Goal: Communication & Community: Participate in discussion

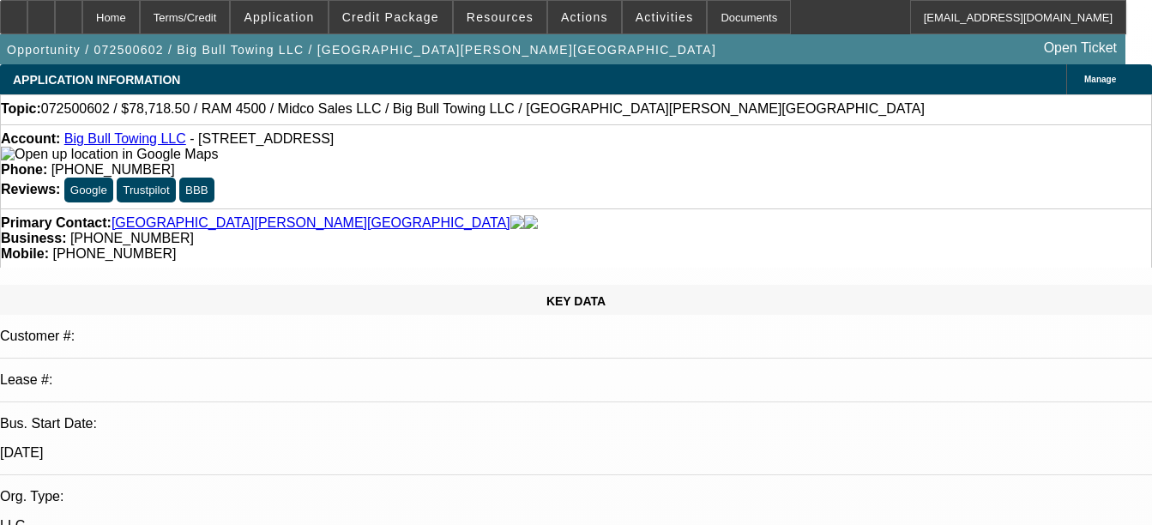
select select "0.1"
select select "2"
select select "0.1"
select select "2"
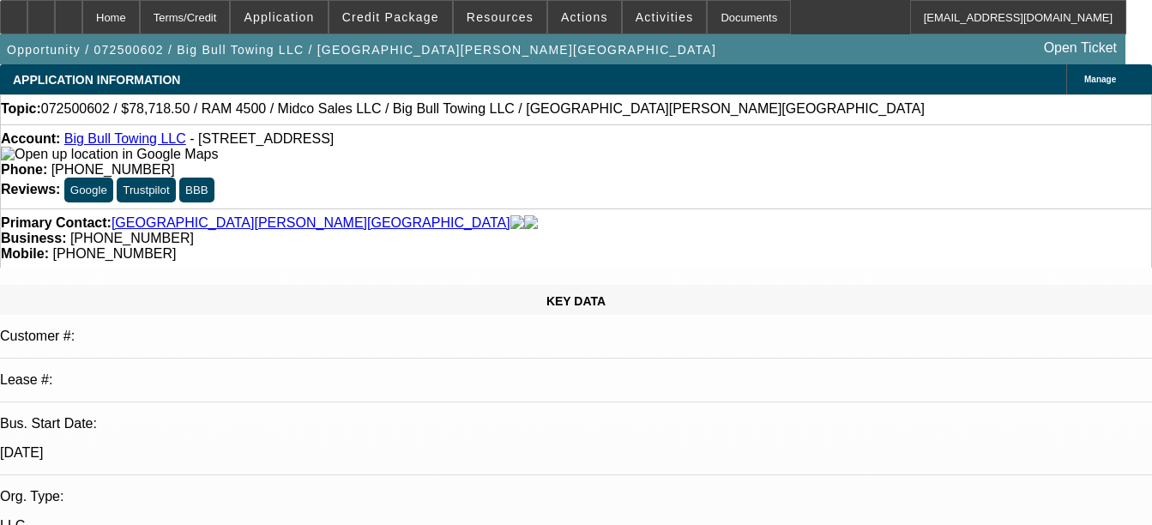
select select "0.1"
select select "2"
select select "0.1"
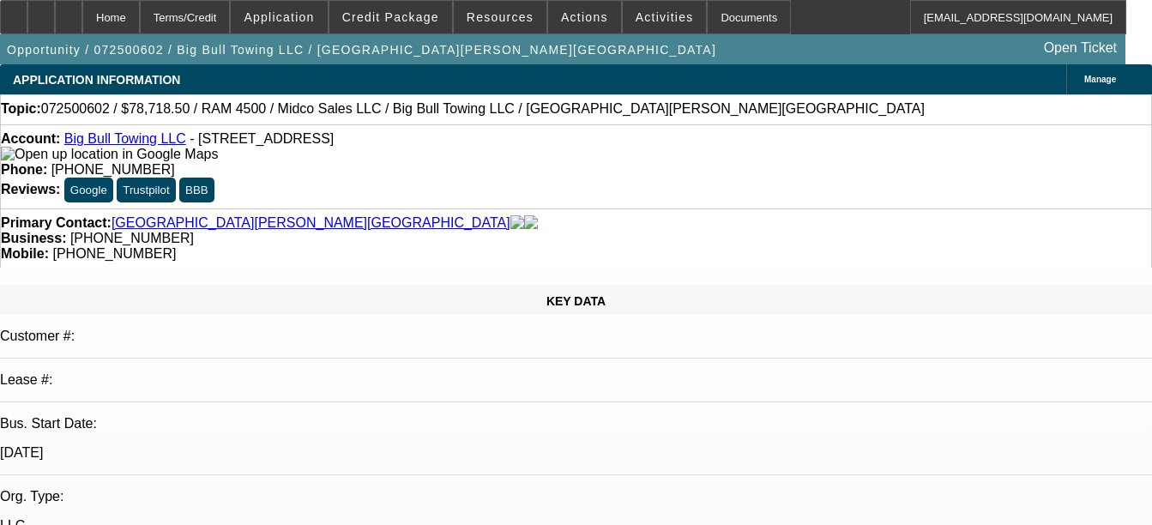
select select "2"
select select "0.1"
select select "1"
select select "2"
select select "4"
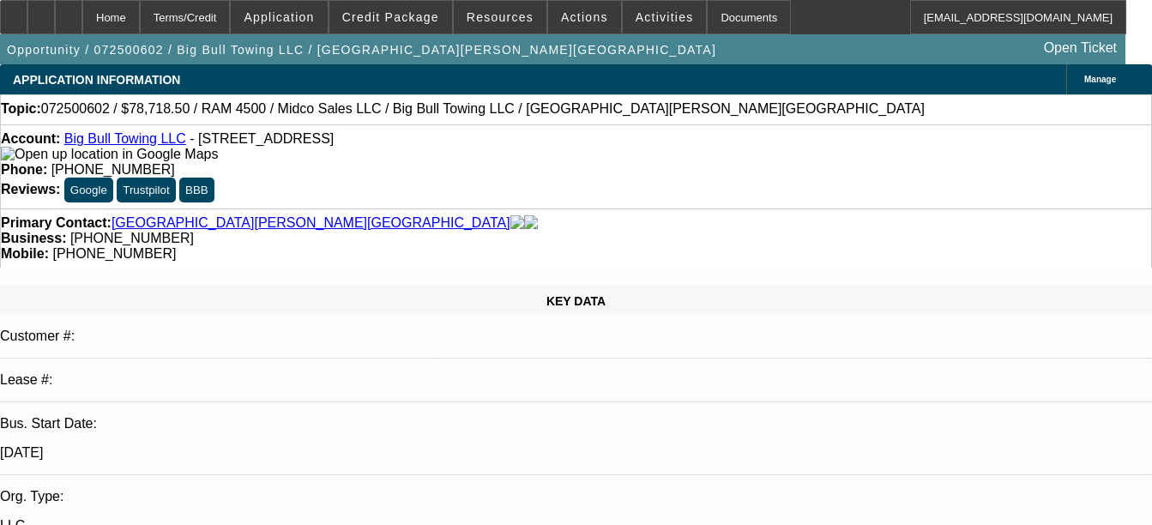
select select "1"
select select "2"
select select "4"
select select "1"
select select "2"
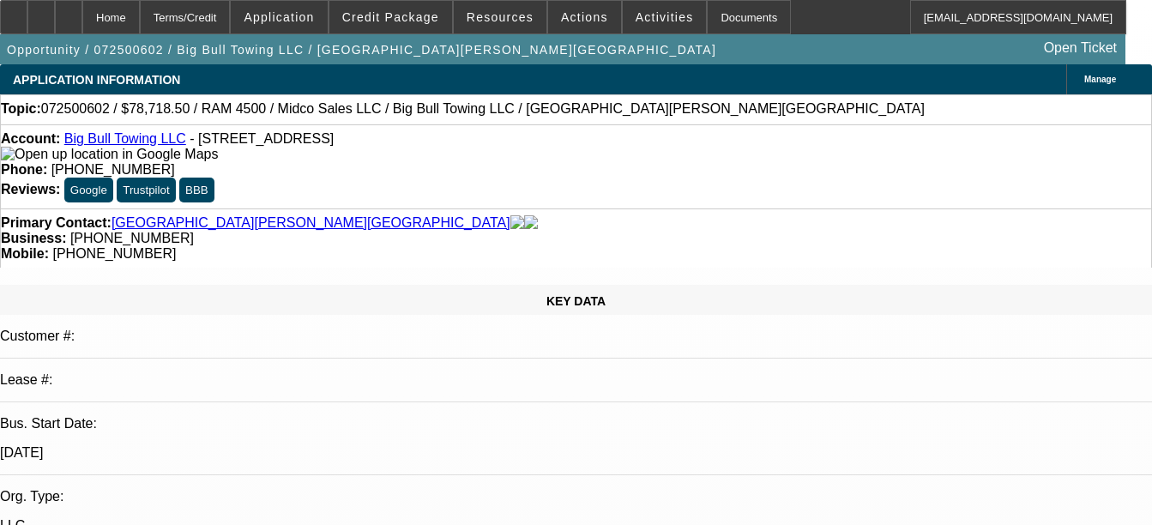
select select "4"
select select "1"
select select "2"
select select "4"
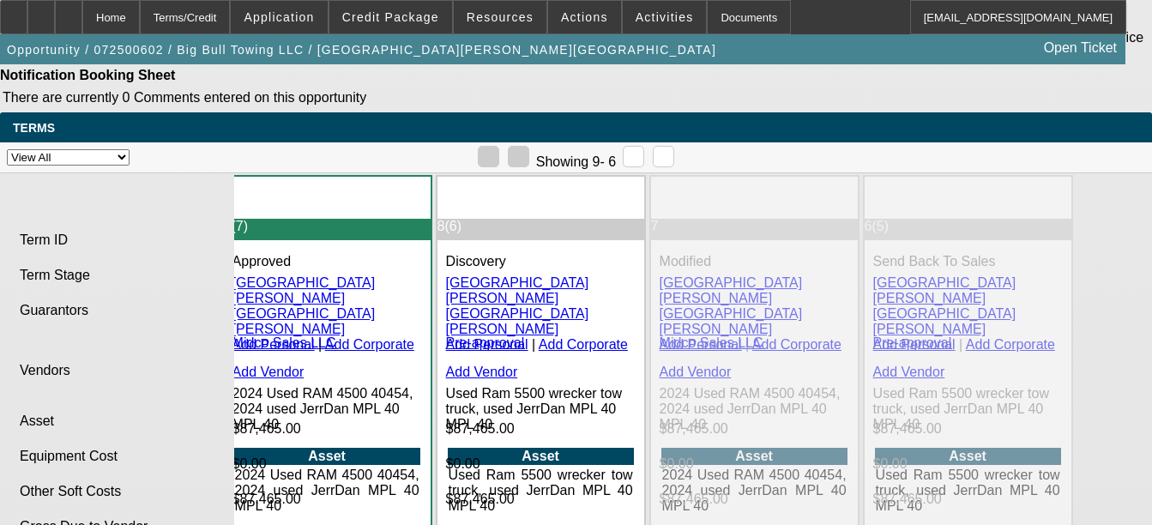
scroll to position [4377, 0]
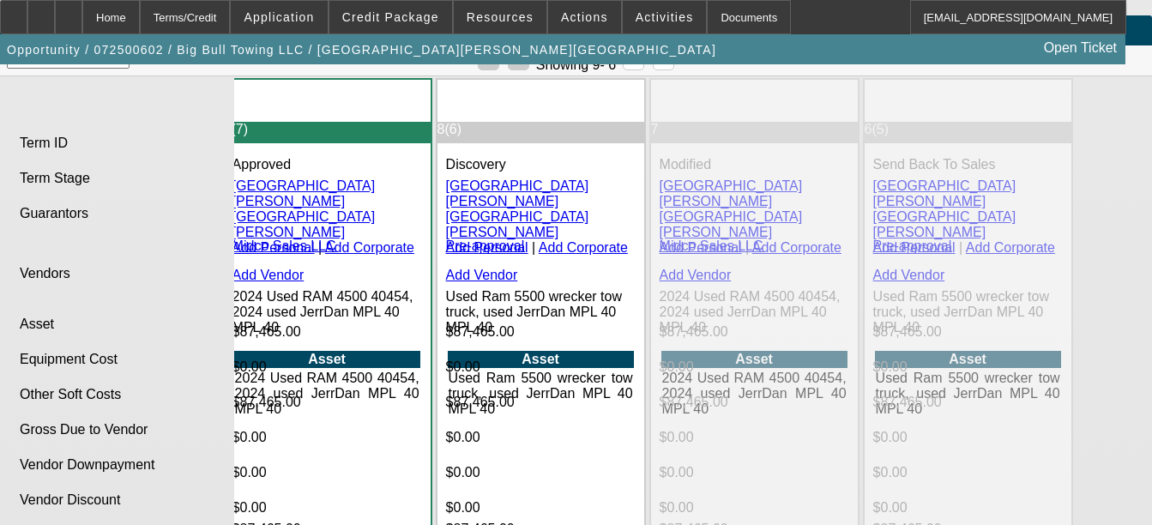
drag, startPoint x: 236, startPoint y: 496, endPoint x: 212, endPoint y: 443, distance: 57.6
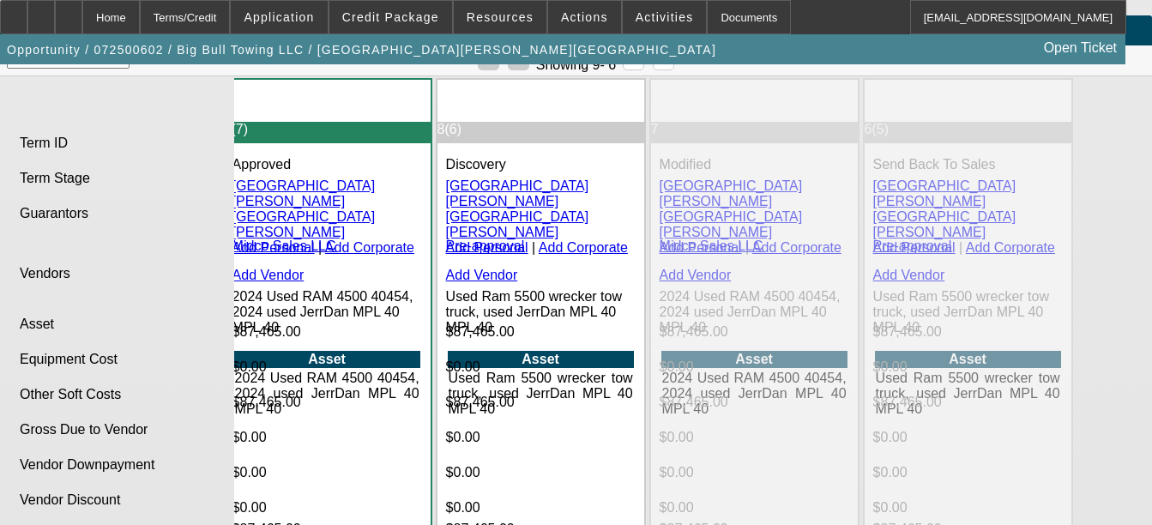
drag, startPoint x: 240, startPoint y: 437, endPoint x: 231, endPoint y: 436, distance: 9.5
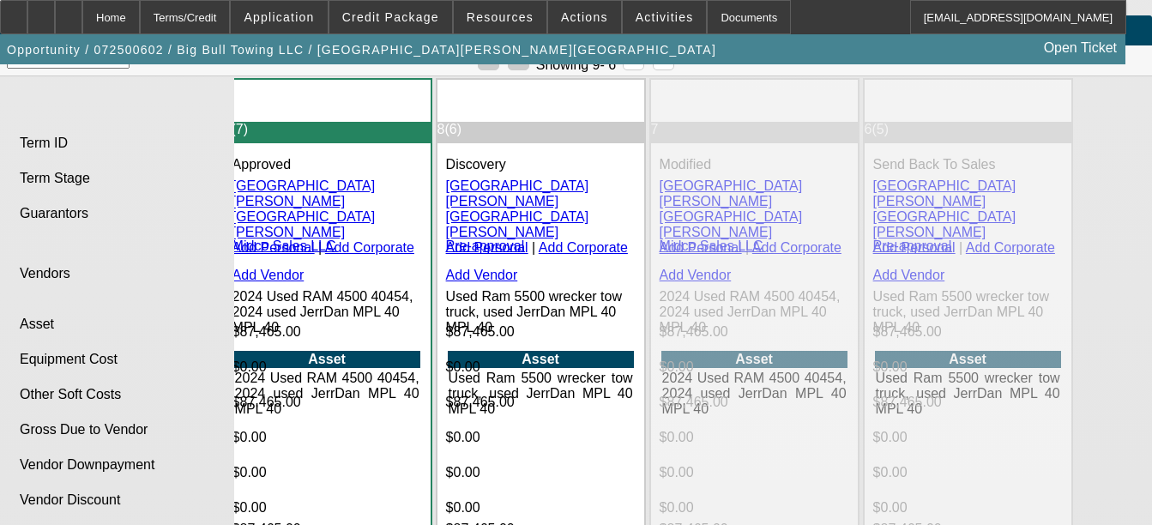
drag, startPoint x: 236, startPoint y: 435, endPoint x: 299, endPoint y: 437, distance: 62.6
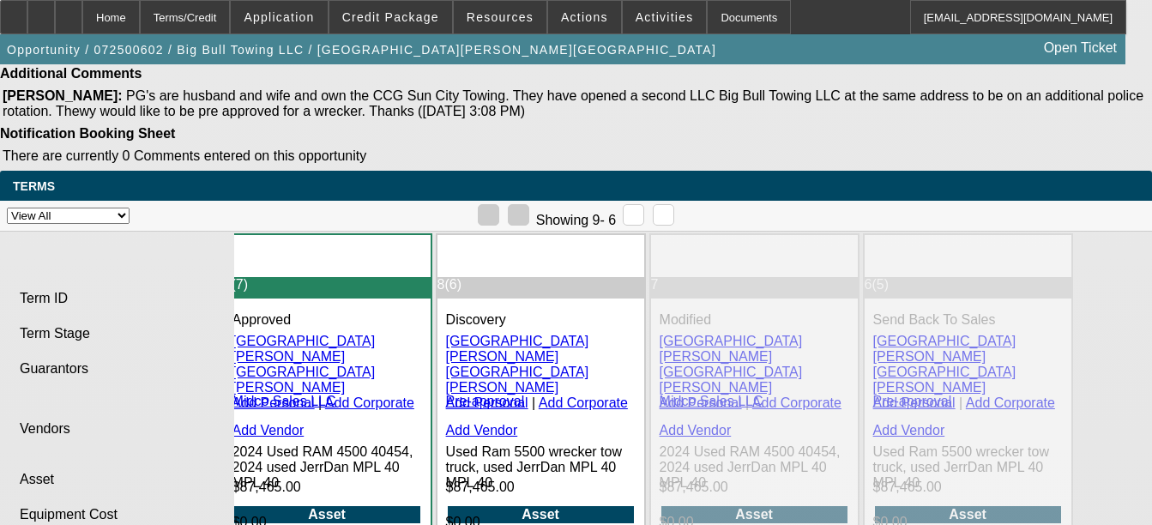
scroll to position [1401, 0]
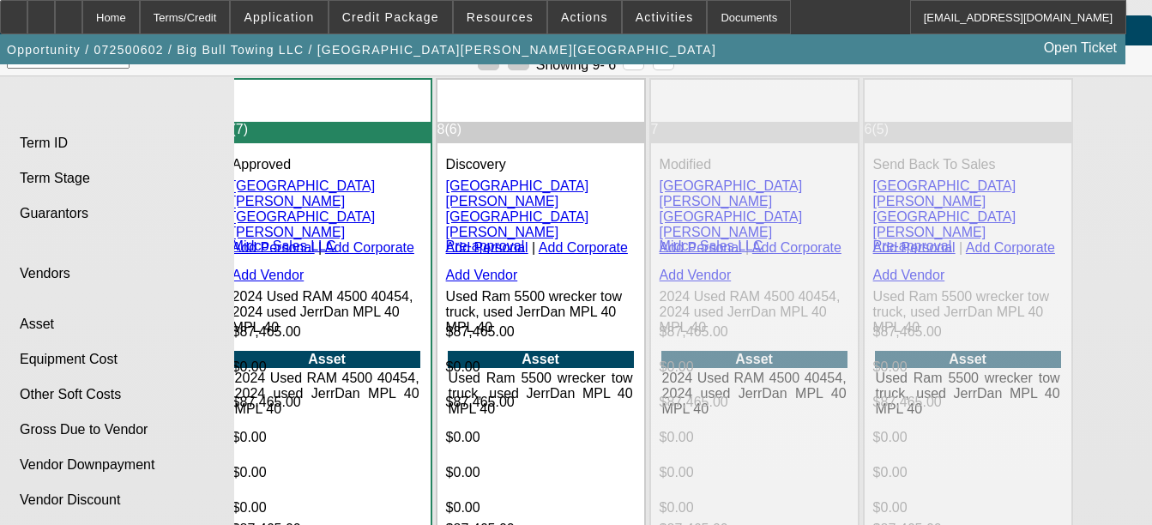
scroll to position [4354, 0]
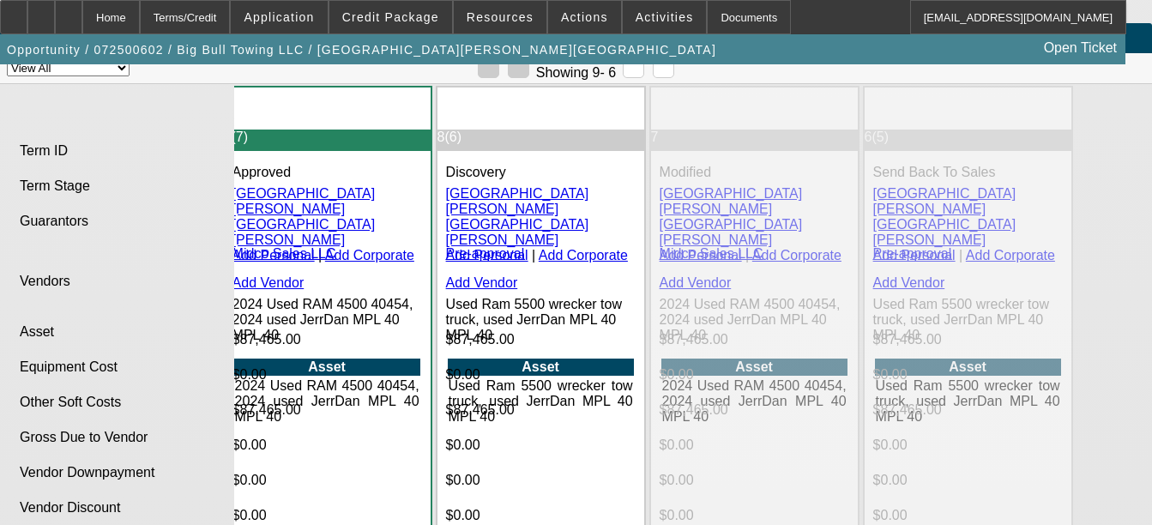
scroll to position [4367, 0]
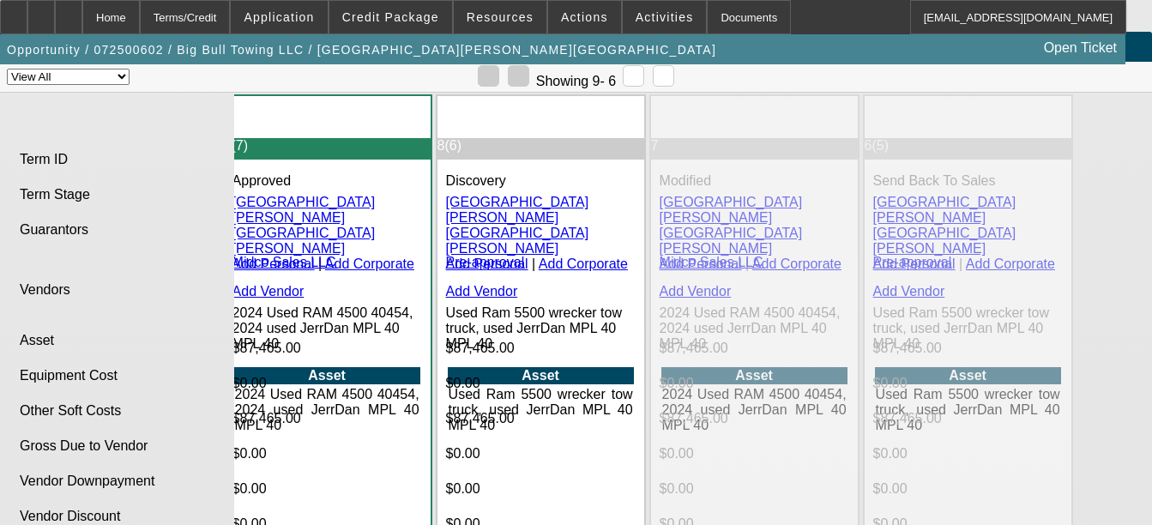
scroll to position [1293, 0]
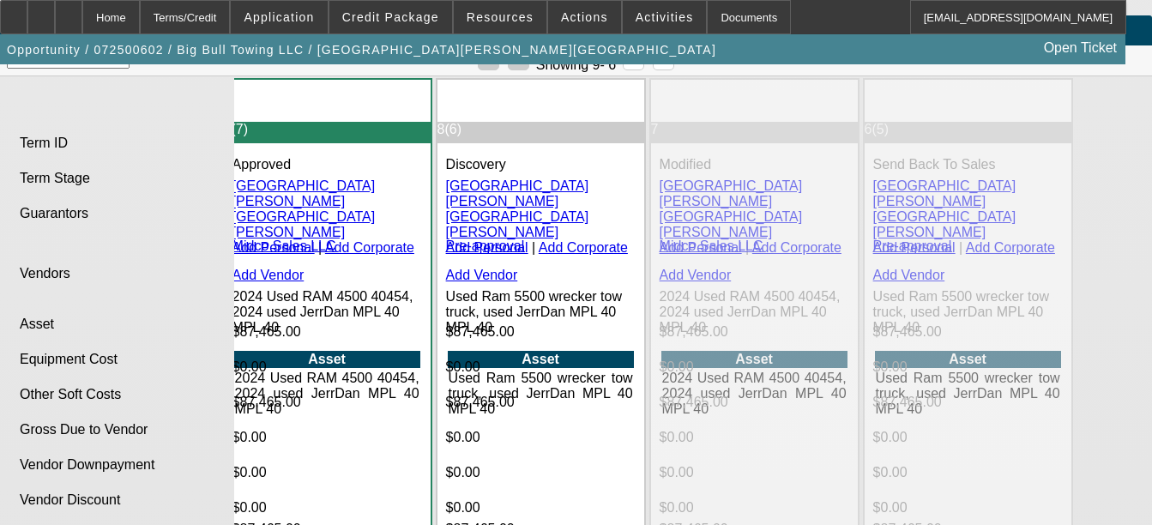
scroll to position [1101, 0]
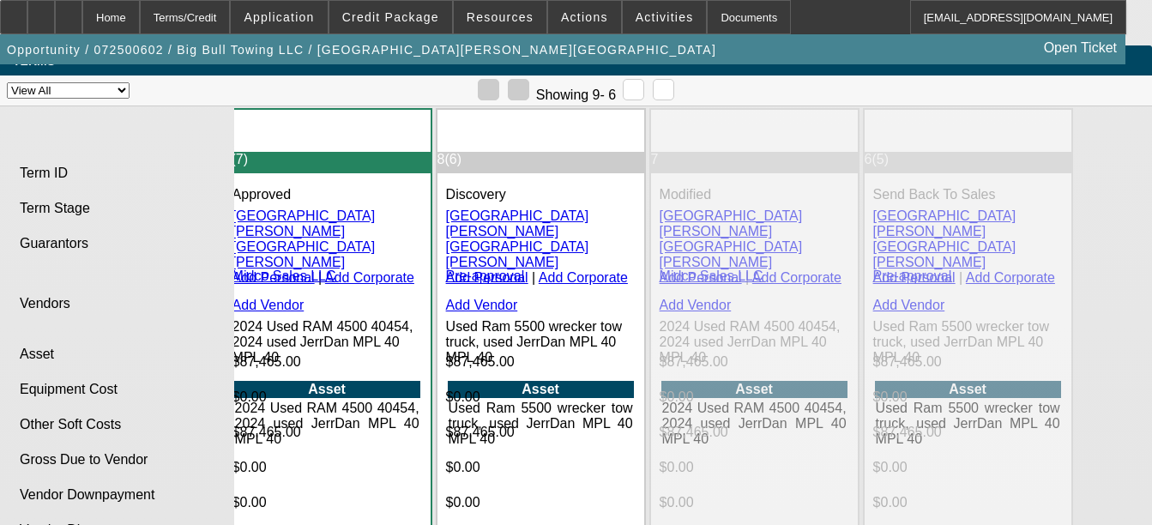
scroll to position [1105, 0]
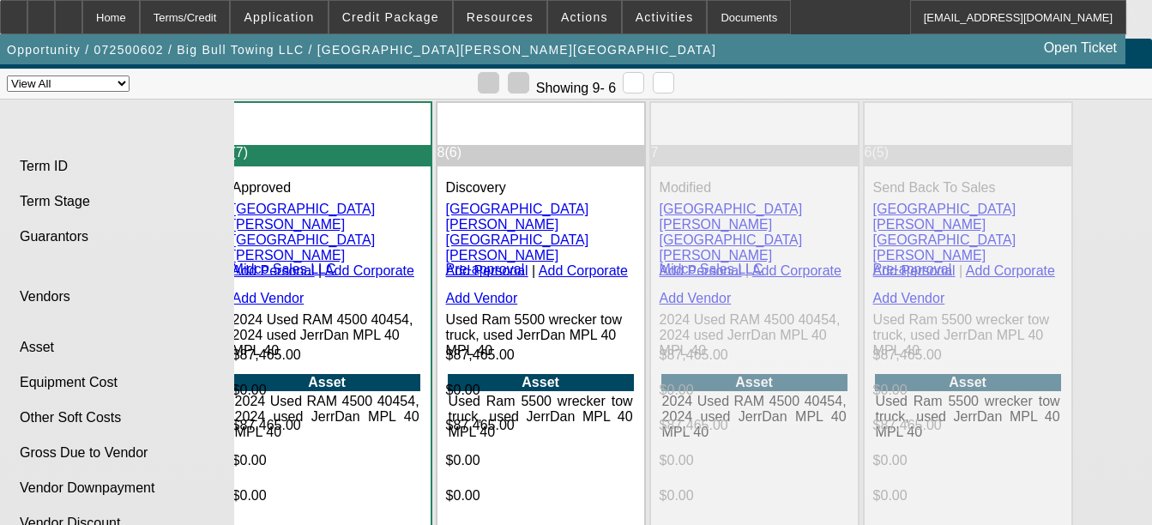
scroll to position [1061, 0]
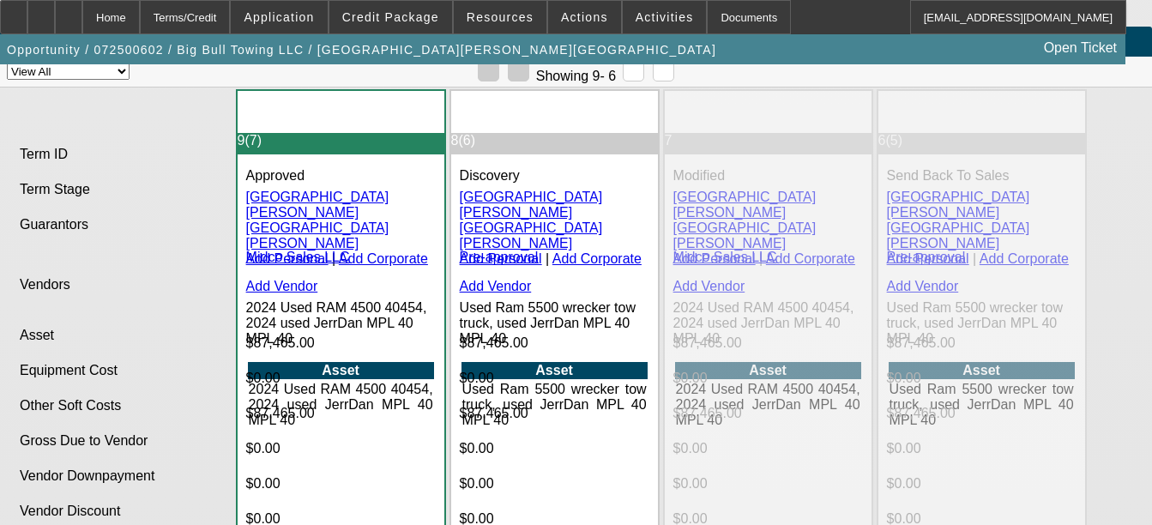
scroll to position [4377, 0]
